Goal: Check status

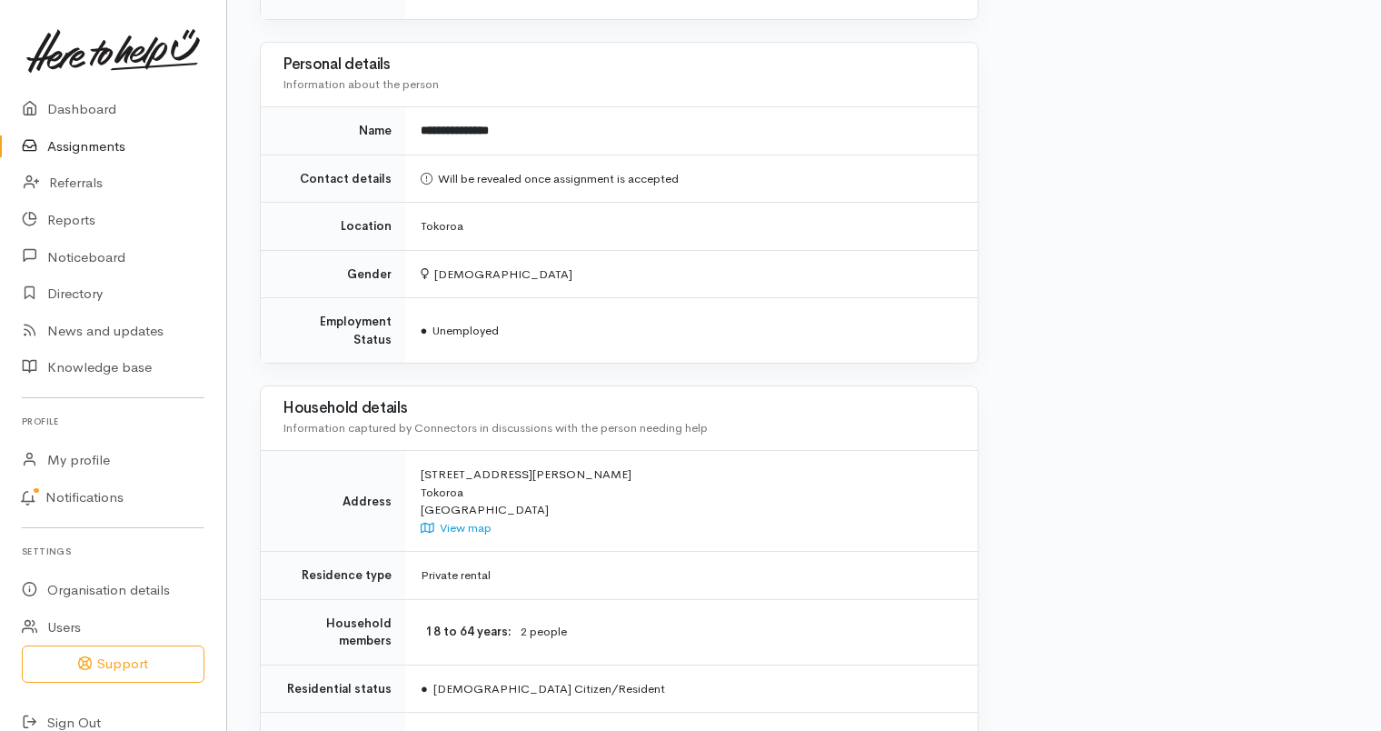
scroll to position [1091, 0]
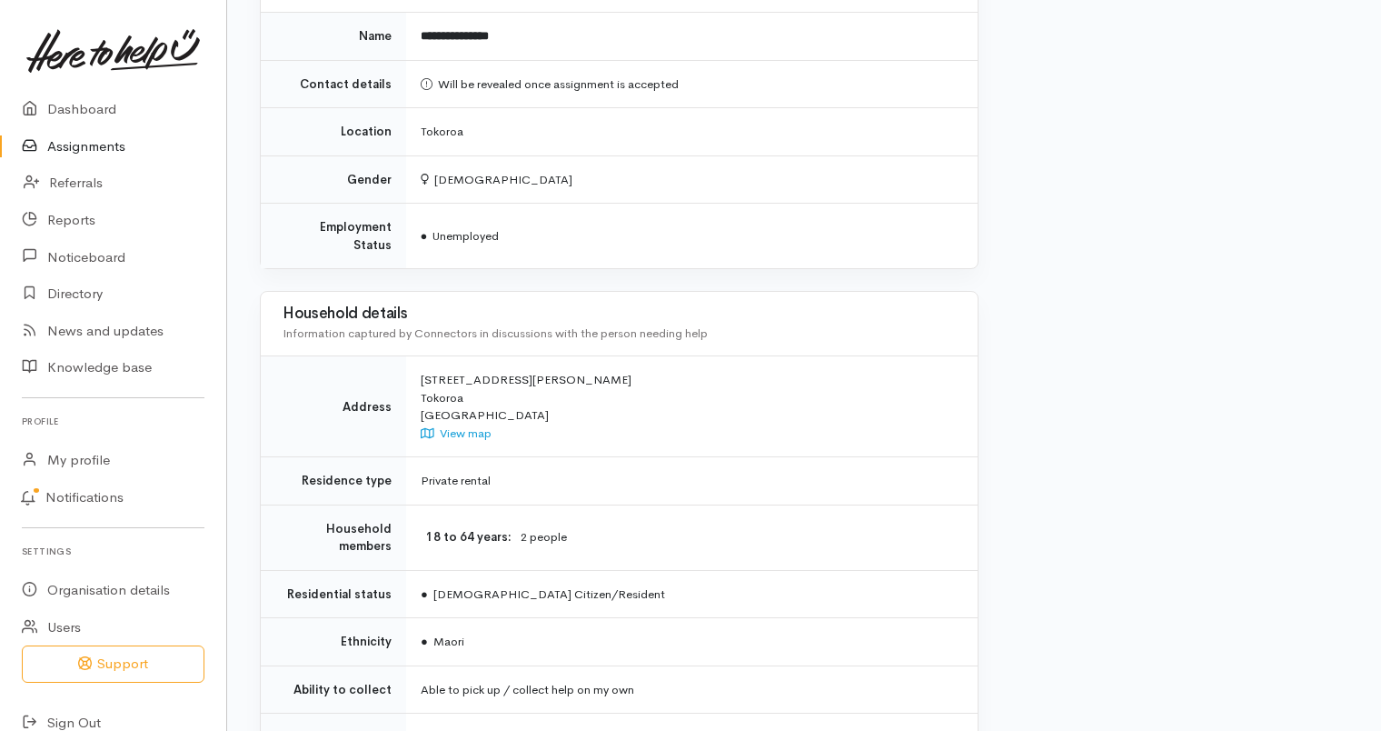
click at [91, 145] on link "Assignments" at bounding box center [113, 146] width 226 height 37
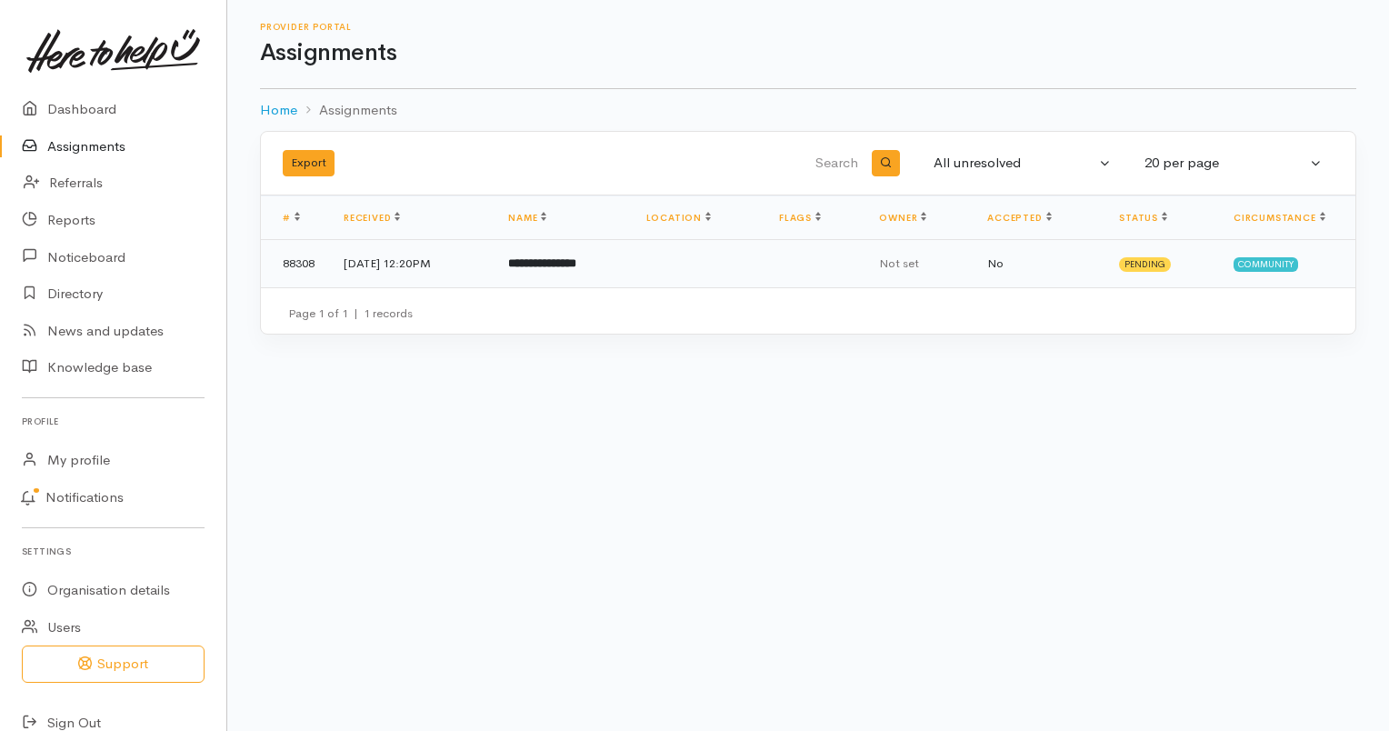
click at [576, 265] on b "**********" at bounding box center [542, 263] width 68 height 12
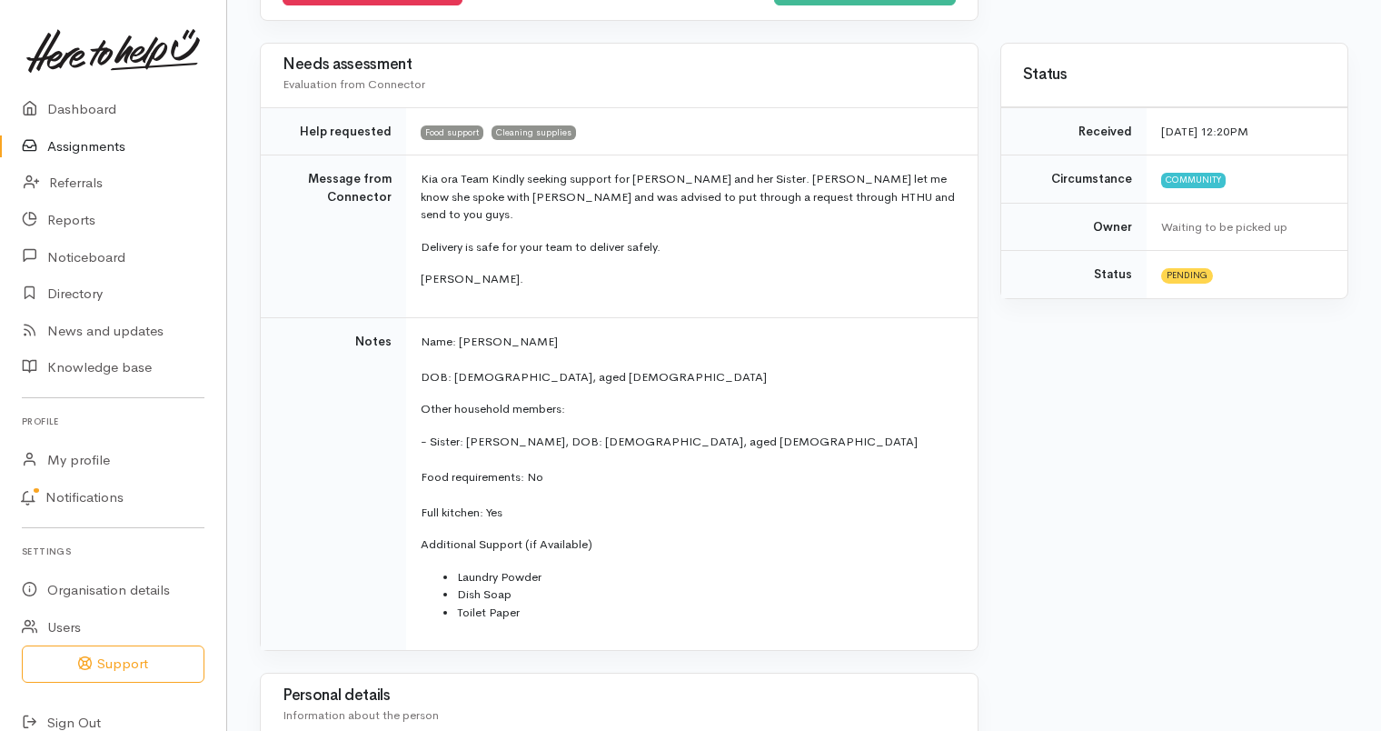
scroll to position [364, 0]
